Goal: Information Seeking & Learning: Learn about a topic

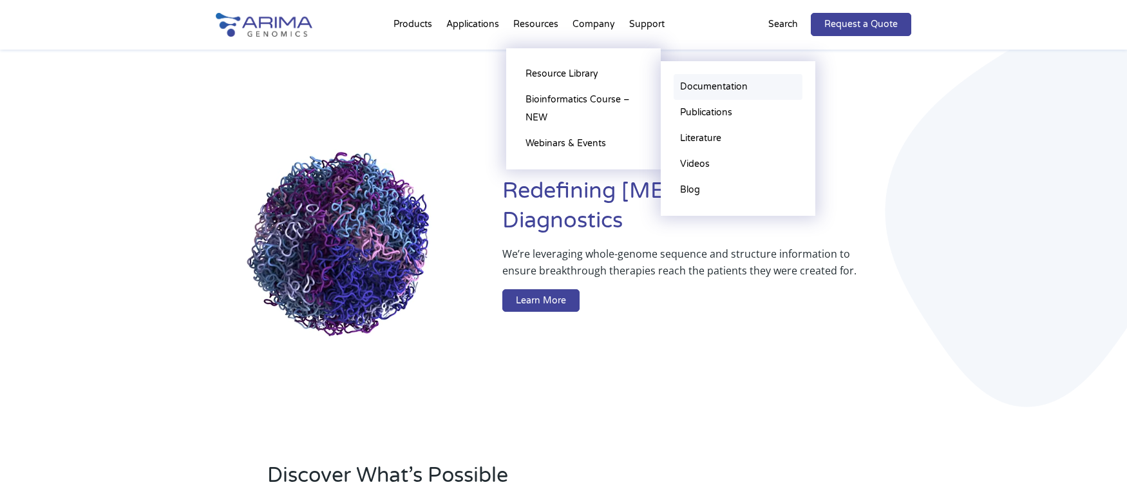
click at [699, 85] on link "Documentation" at bounding box center [738, 87] width 129 height 26
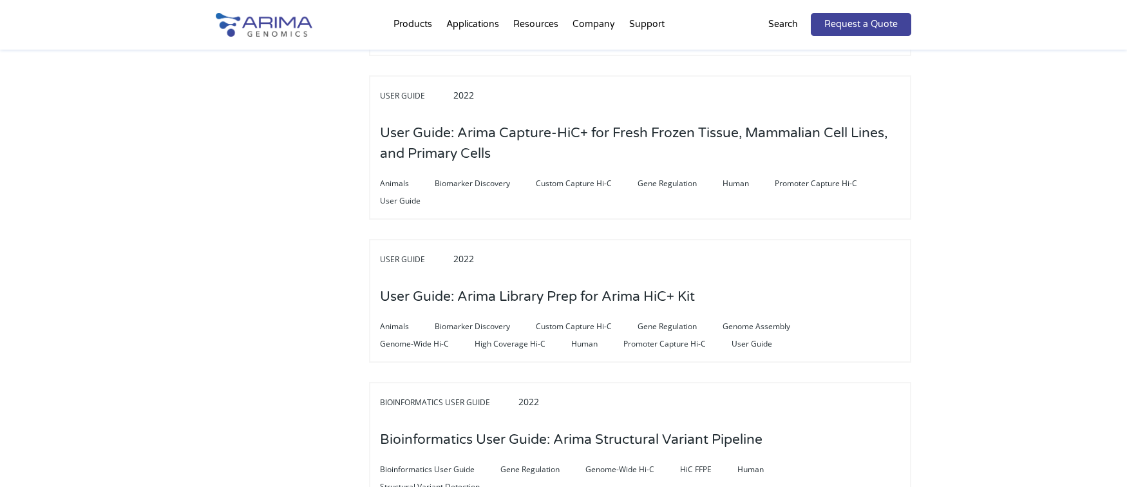
scroll to position [773, 0]
